Goal: Check status: Check status

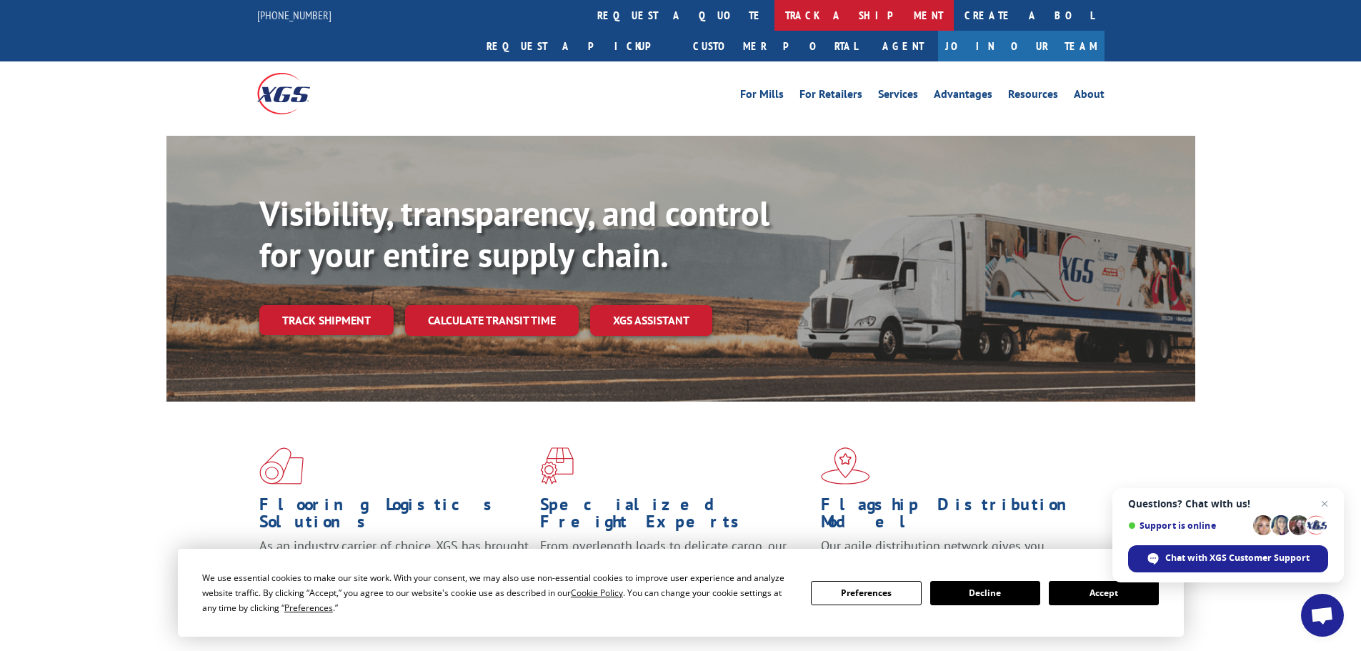
click at [775, 16] on link "track a shipment" at bounding box center [864, 15] width 179 height 31
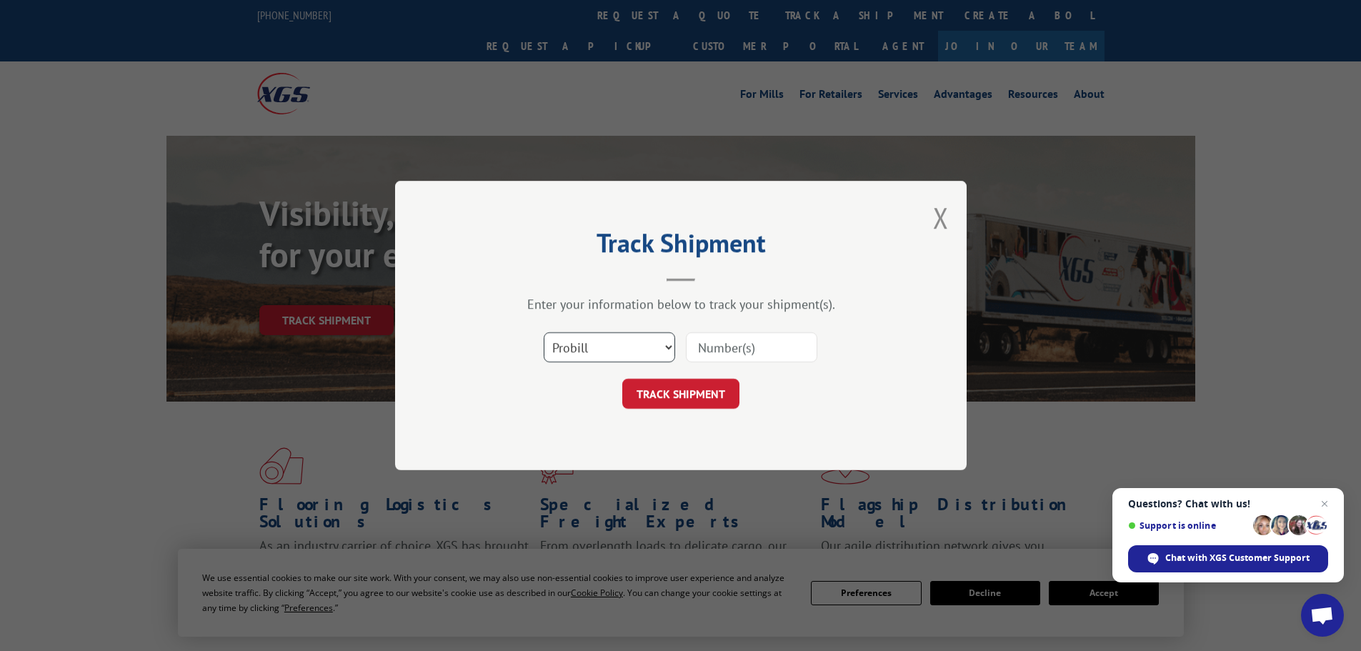
click at [651, 351] on select "Select category... Probill BOL PO" at bounding box center [609, 347] width 131 height 30
click at [644, 348] on select "Select category... Probill BOL PO" at bounding box center [609, 347] width 131 height 30
click at [747, 349] on input at bounding box center [751, 347] width 131 height 30
paste input "17235274BOL"
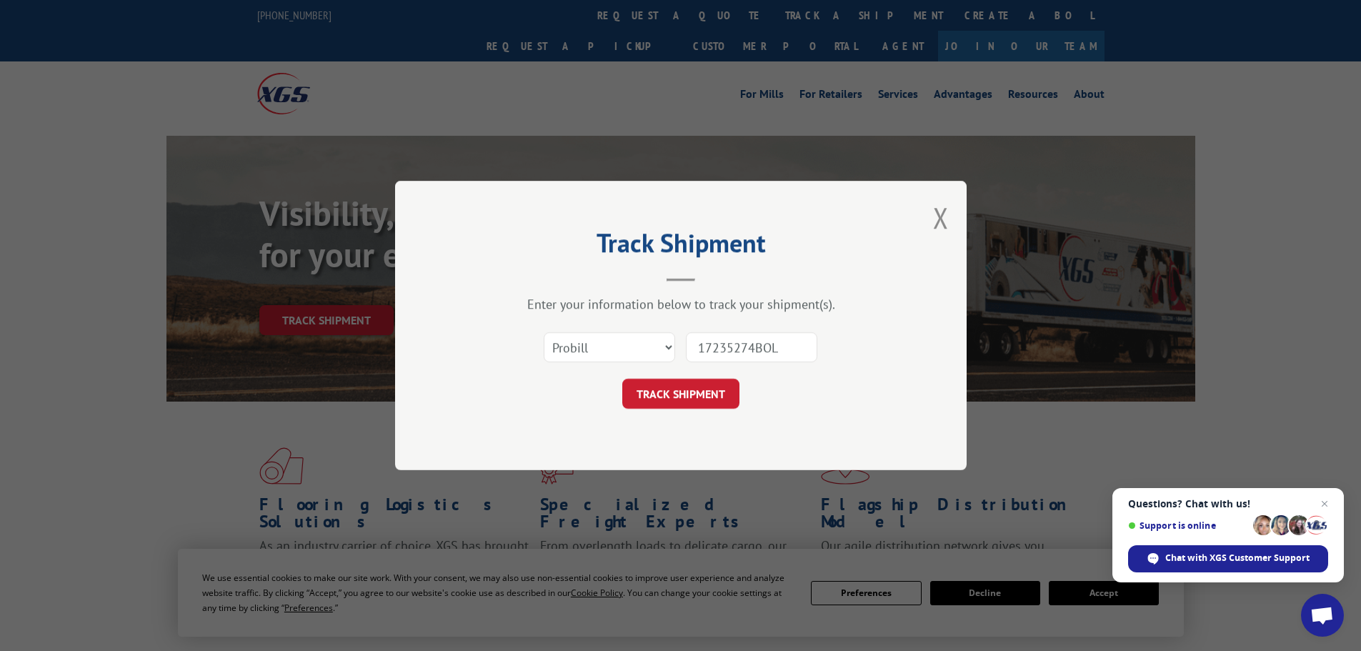
type input "17235274BOL"
click at [662, 352] on select "Select category... Probill BOL PO" at bounding box center [609, 347] width 131 height 30
select select "bol"
click at [544, 332] on select "Select category... Probill BOL PO" at bounding box center [609, 347] width 131 height 30
click at [703, 397] on button "TRACK SHIPMENT" at bounding box center [680, 394] width 117 height 30
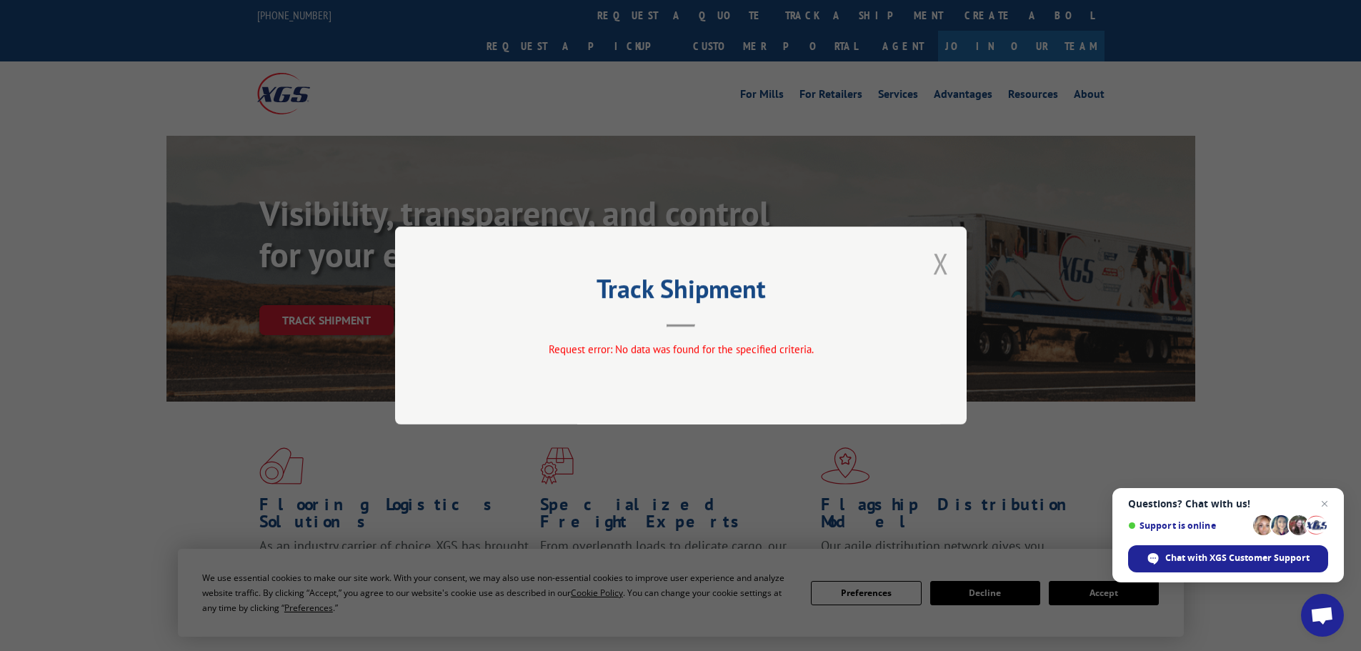
click at [941, 269] on button "Close modal" at bounding box center [941, 263] width 16 height 38
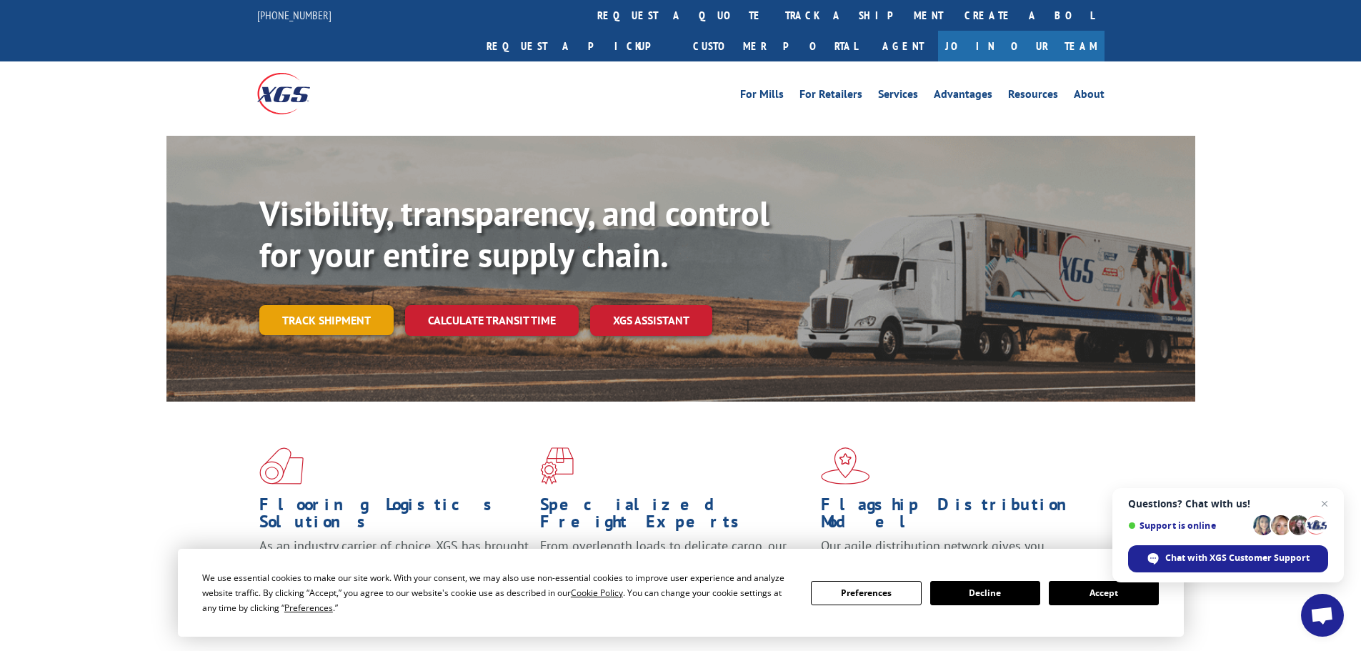
click at [320, 305] on link "Track shipment" at bounding box center [326, 320] width 134 height 30
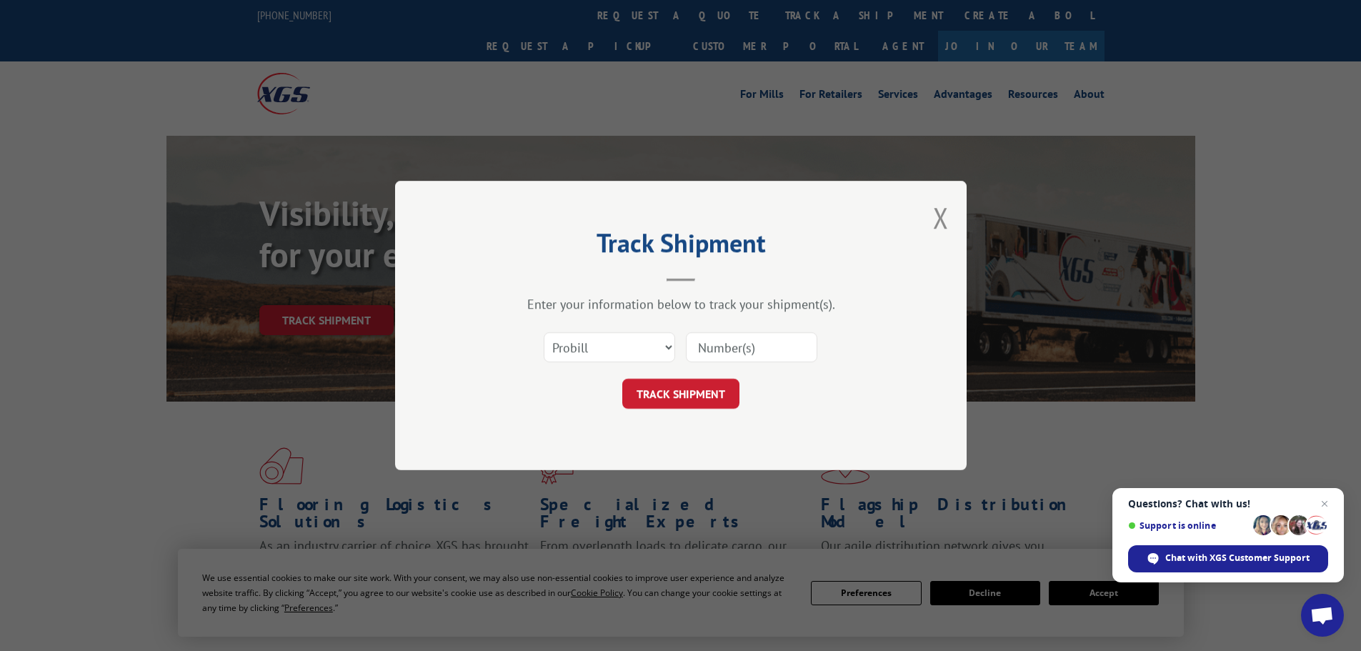
click at [717, 349] on input at bounding box center [751, 347] width 131 height 30
paste input "17235274BOL"
type input "17235274BOL"
click at [707, 392] on button "TRACK SHIPMENT" at bounding box center [680, 394] width 117 height 30
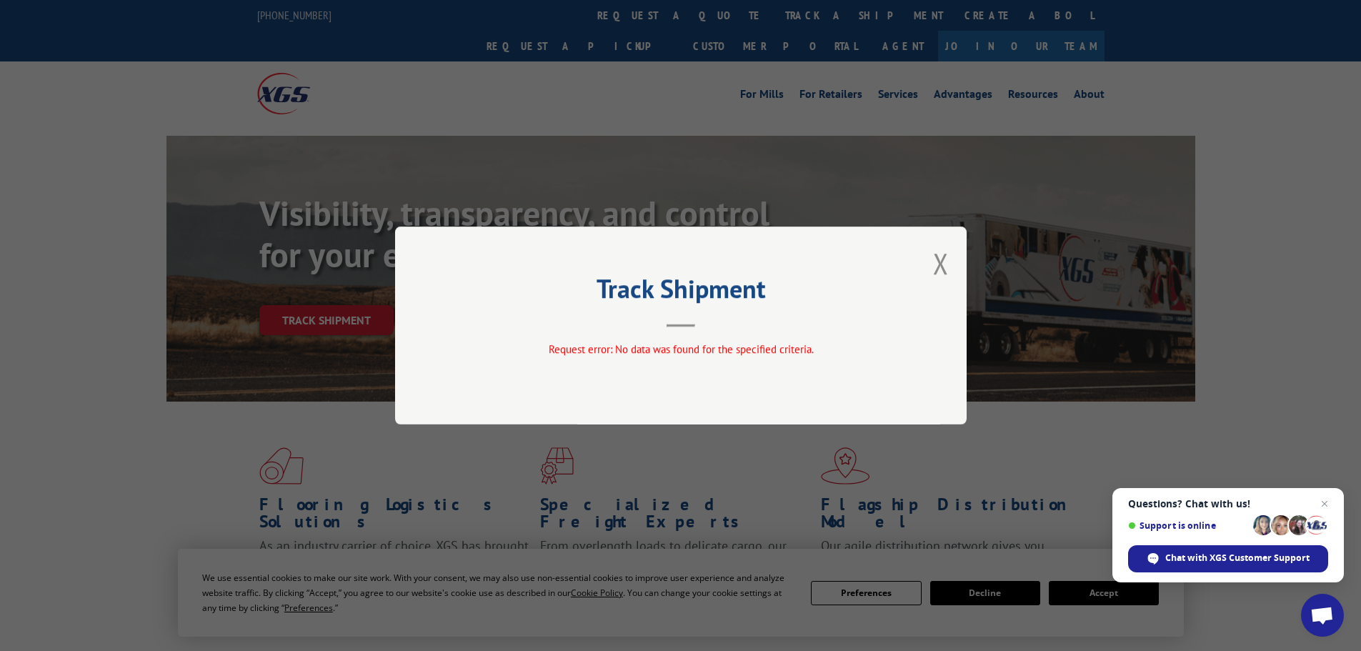
click at [926, 271] on div "Track Shipment Request error: No data was found for the specified criteria." at bounding box center [681, 326] width 572 height 198
click at [939, 272] on button "Close modal" at bounding box center [941, 263] width 16 height 38
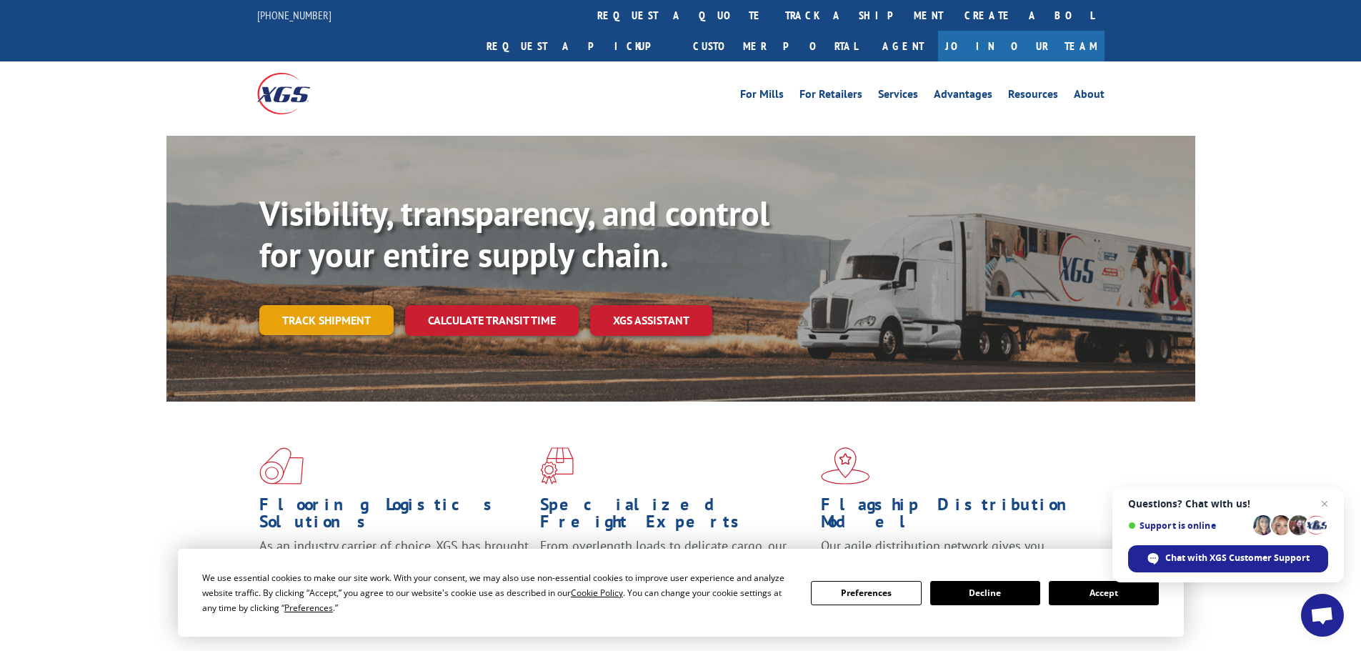
click at [262, 305] on link "Track shipment" at bounding box center [326, 320] width 134 height 30
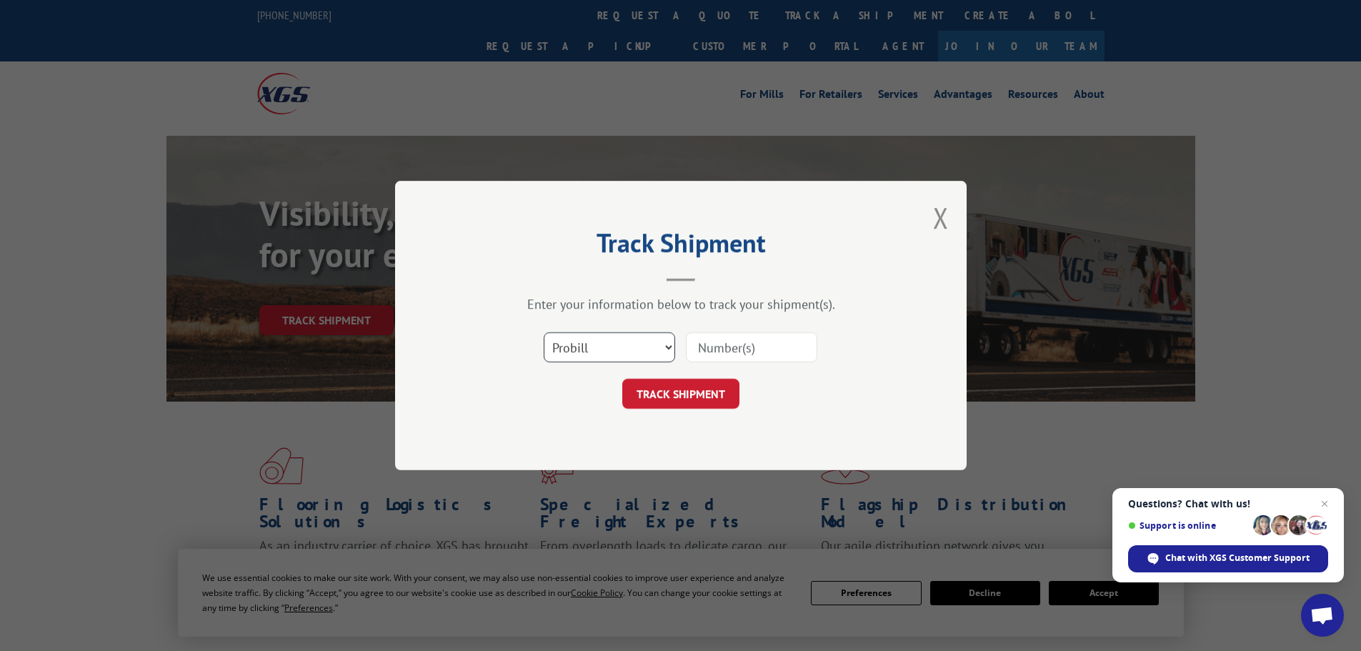
click at [583, 352] on select "Select category... Probill BOL PO" at bounding box center [609, 347] width 131 height 30
click at [586, 345] on select "Select category... Probill BOL PO" at bounding box center [609, 347] width 131 height 30
click at [597, 357] on select "Select category... Probill BOL PO" at bounding box center [609, 347] width 131 height 30
select select "po"
click at [544, 332] on select "Select category... Probill BOL PO" at bounding box center [609, 347] width 131 height 30
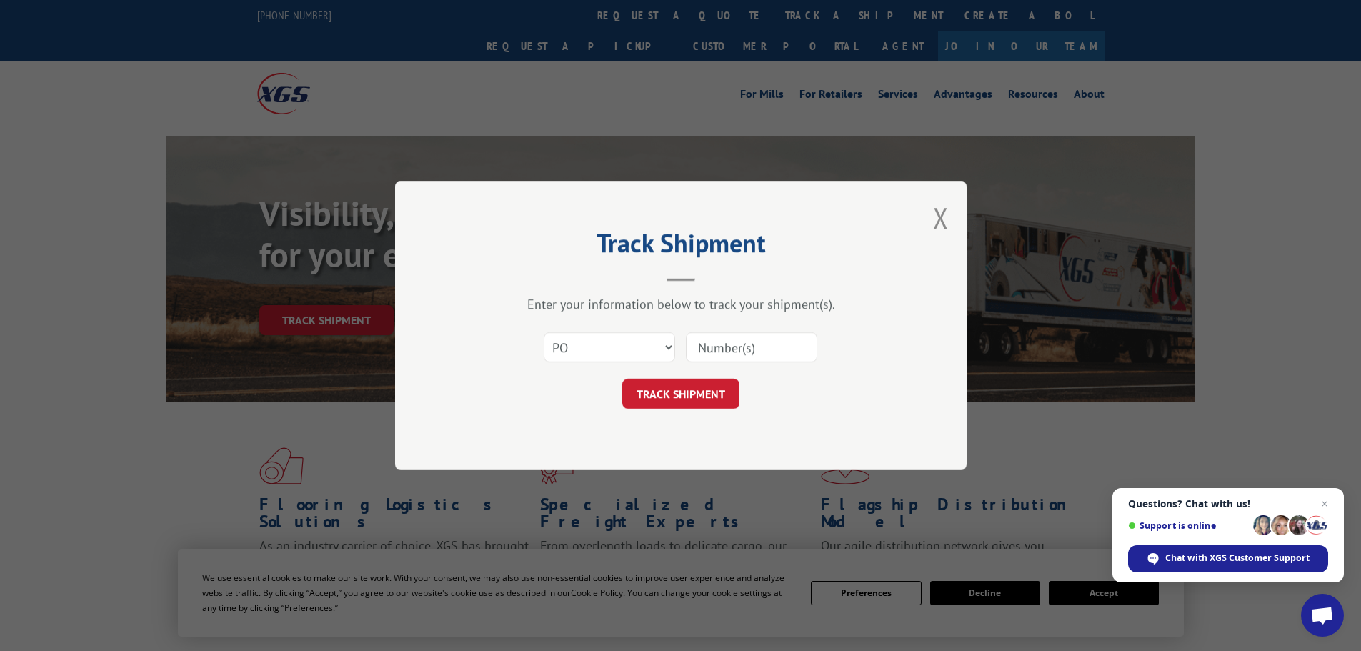
click at [755, 337] on input at bounding box center [751, 347] width 131 height 30
paste input "17235274BOL"
type input "17235274BOL"
click at [705, 384] on button "TRACK SHIPMENT" at bounding box center [680, 394] width 117 height 30
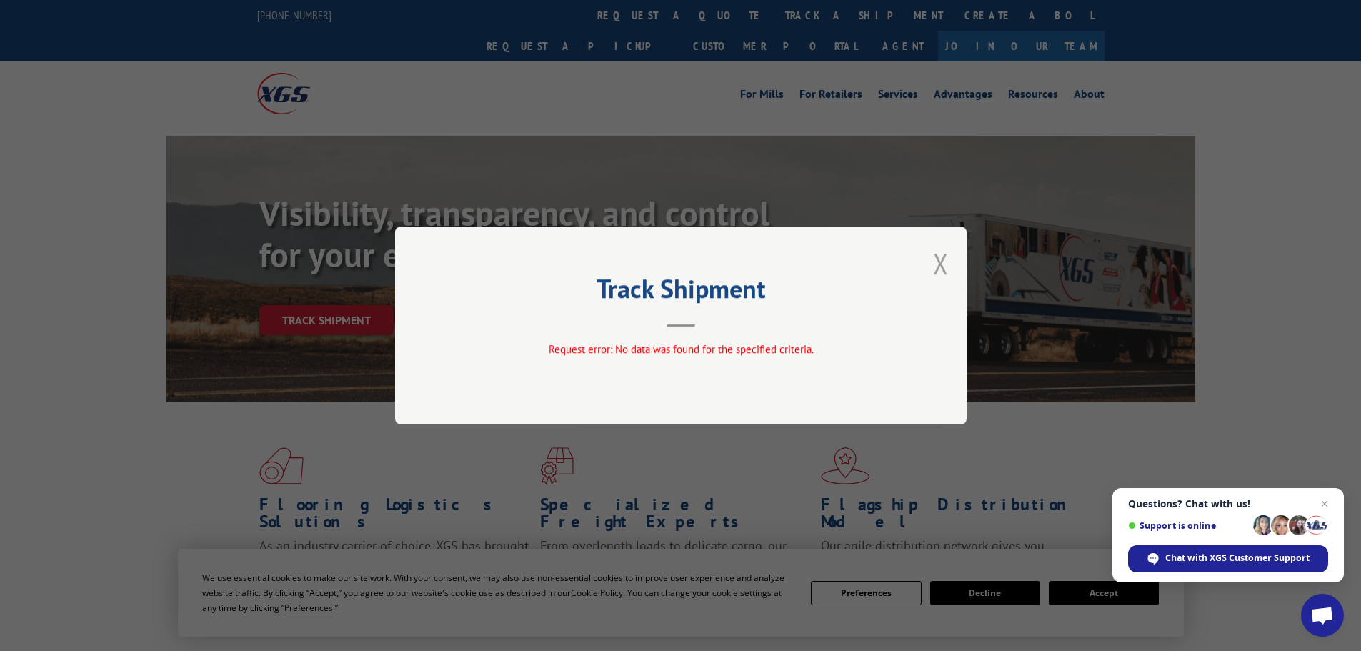
click at [942, 267] on button "Close modal" at bounding box center [941, 263] width 16 height 38
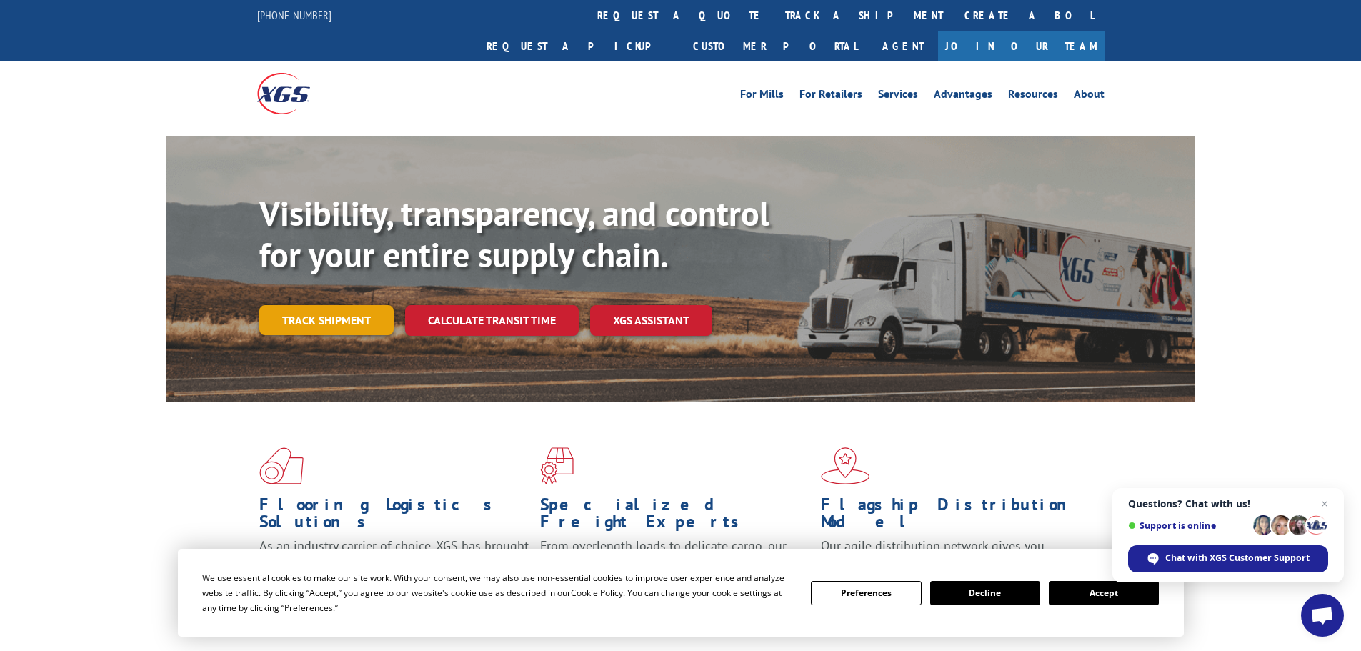
click at [374, 305] on link "Track shipment" at bounding box center [326, 320] width 134 height 30
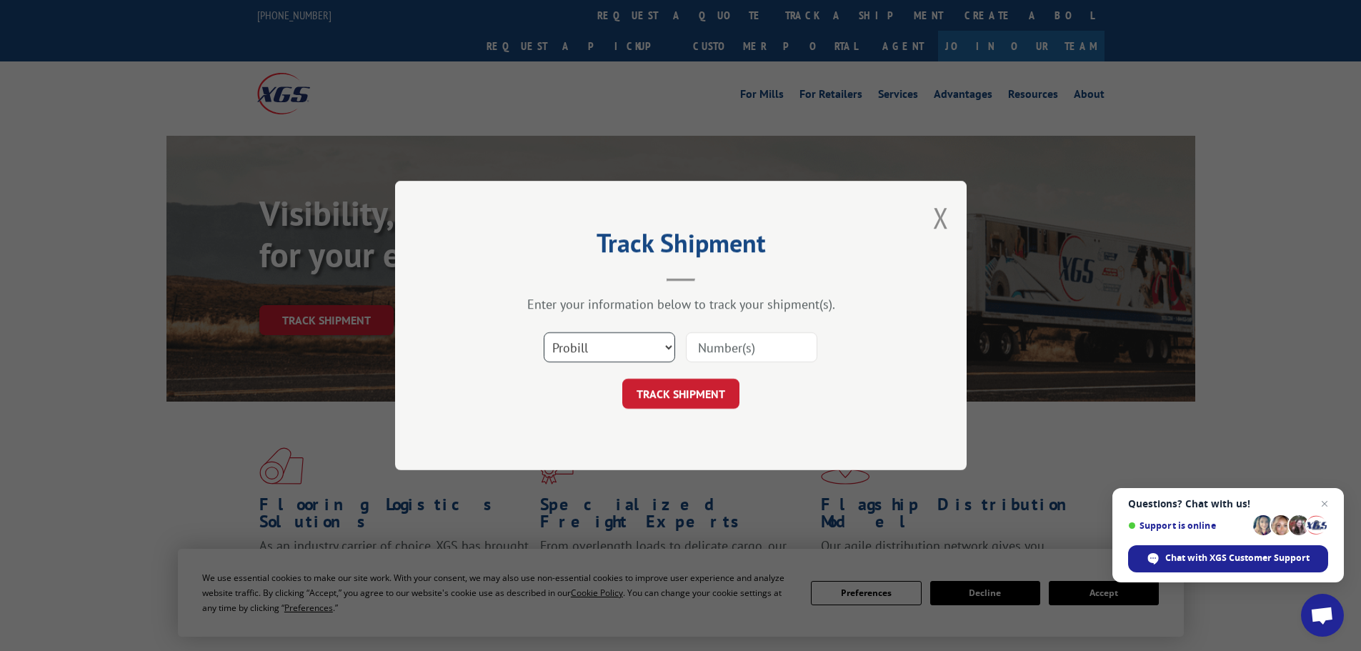
click at [633, 344] on select "Select category... Probill BOL PO" at bounding box center [609, 347] width 131 height 30
select select "po"
click at [544, 332] on select "Select category... Probill BOL PO" at bounding box center [609, 347] width 131 height 30
click at [749, 342] on input at bounding box center [751, 347] width 131 height 30
paste input "85576216"
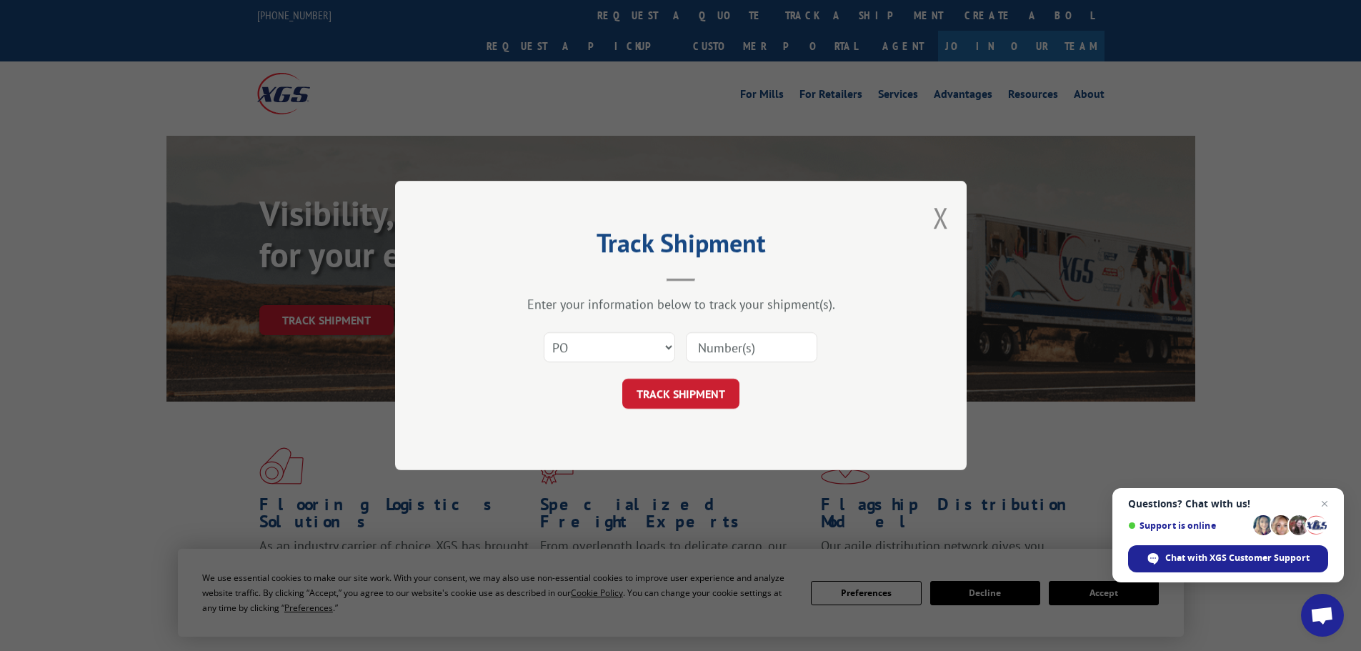
type input "85576216"
click at [739, 389] on button "TRACK SHIPMENT" at bounding box center [680, 394] width 117 height 30
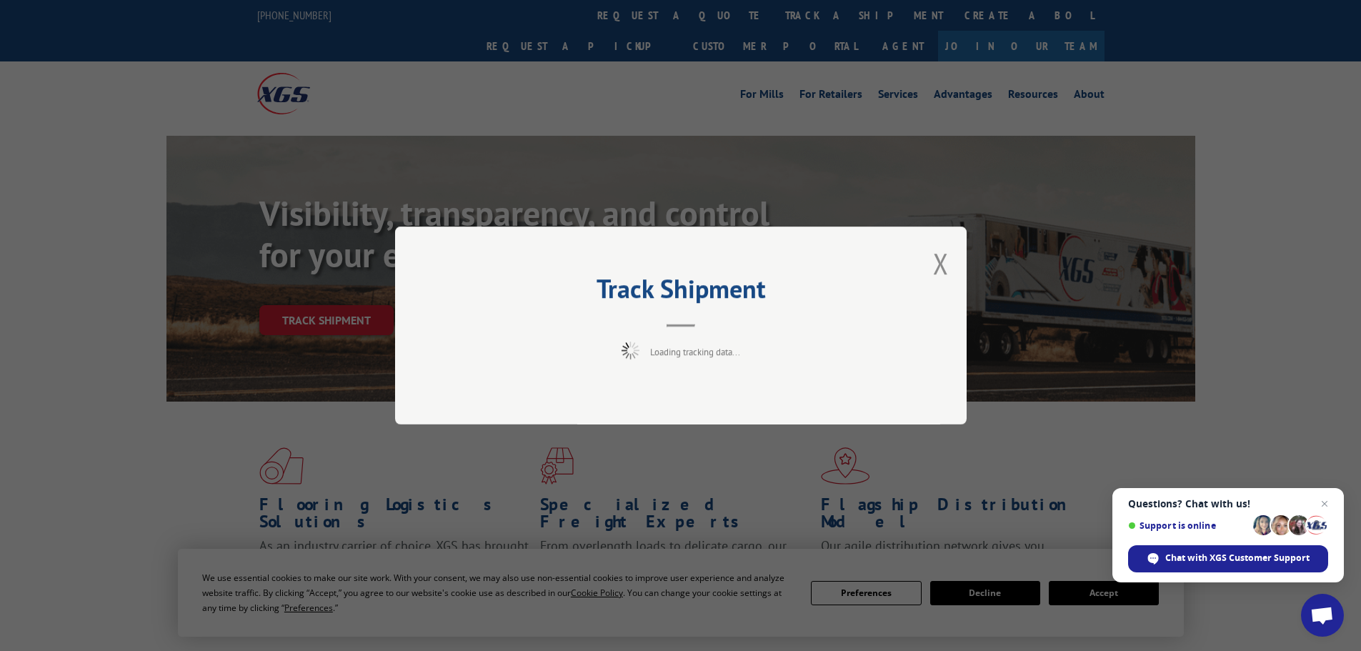
click at [702, 395] on div "Track Shipment Loading tracking data..." at bounding box center [681, 326] width 572 height 198
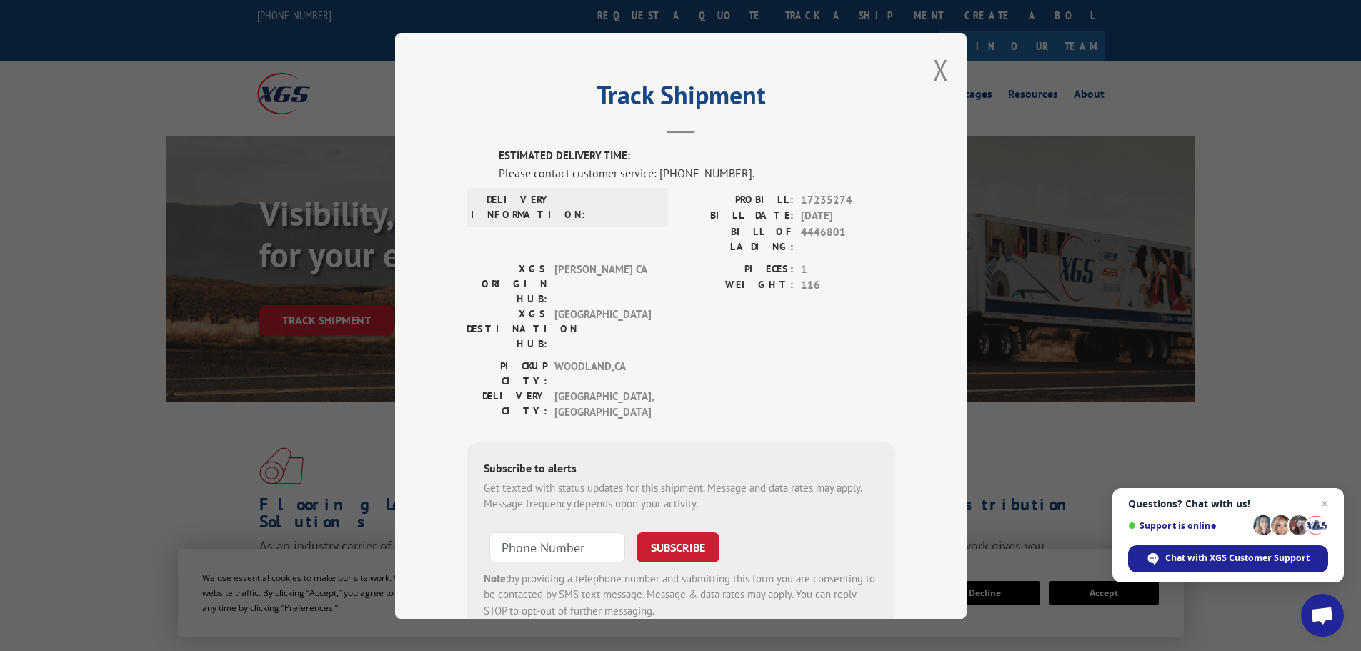
scroll to position [29, 0]
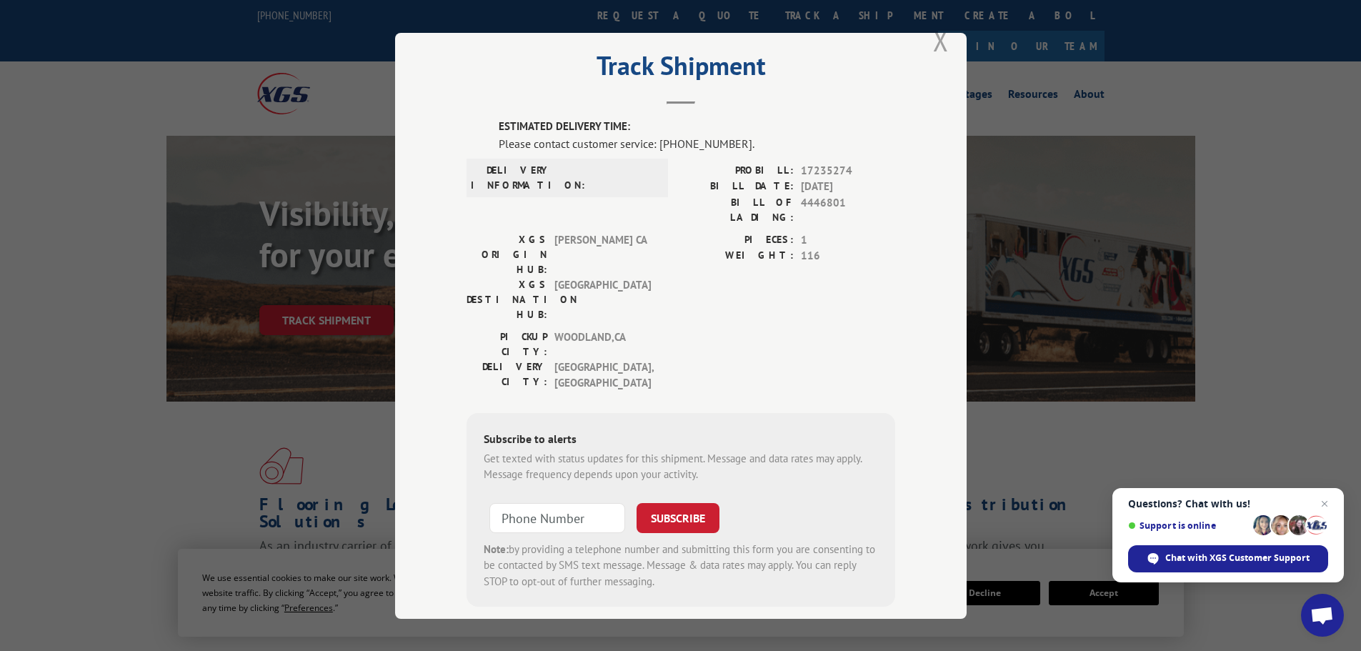
click at [939, 44] on button "Close modal" at bounding box center [941, 40] width 16 height 38
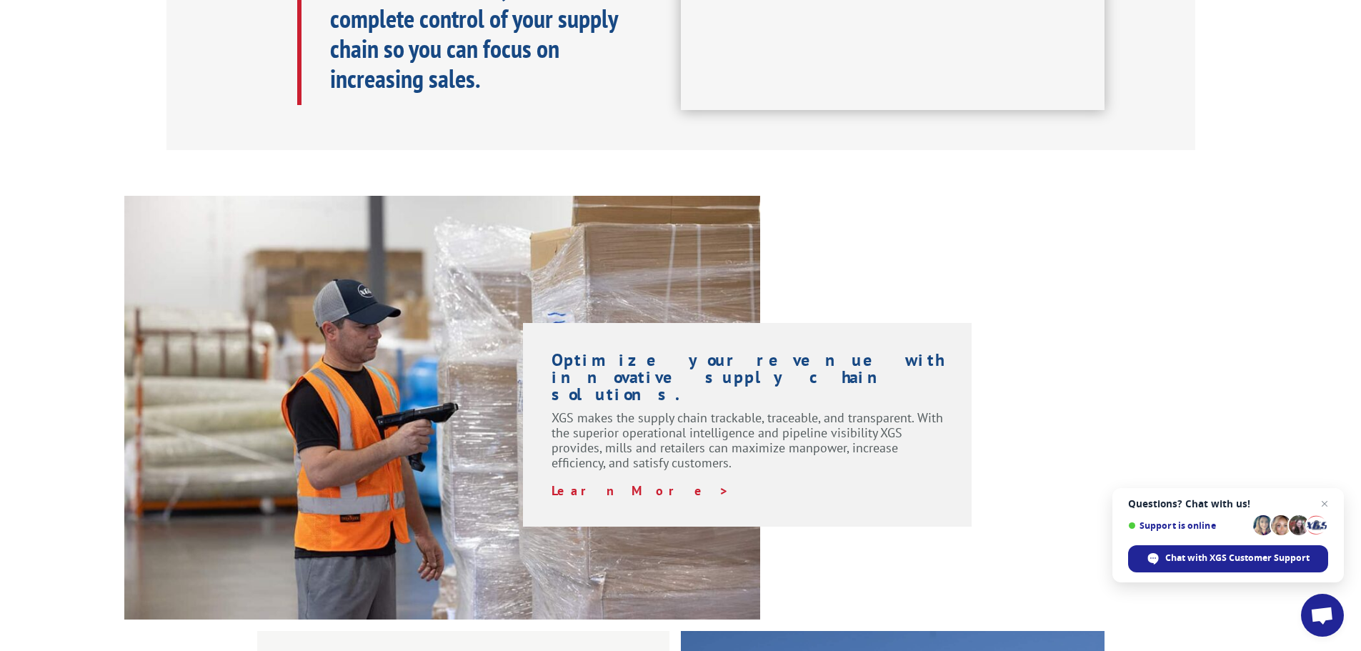
scroll to position [715, 0]
